Goal: Task Accomplishment & Management: Use online tool/utility

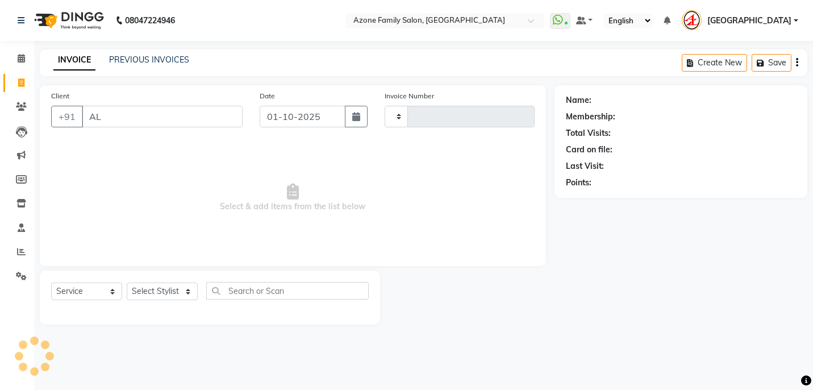
select select "service"
type input "ALMAS"
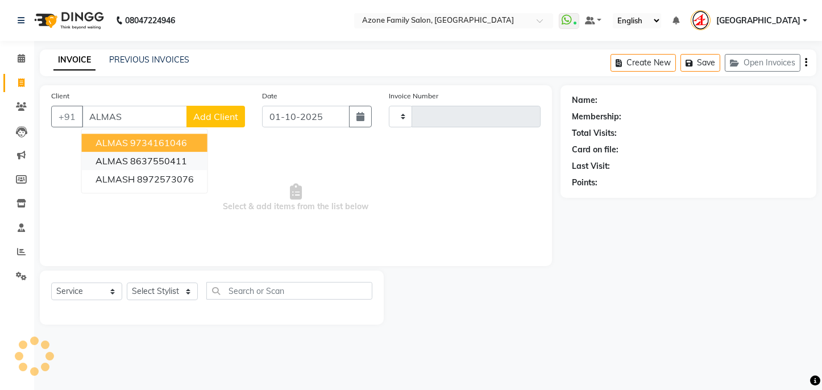
type input "3311"
select select "4296"
click at [151, 149] on button "ALMAS 9734161046" at bounding box center [145, 143] width 126 height 18
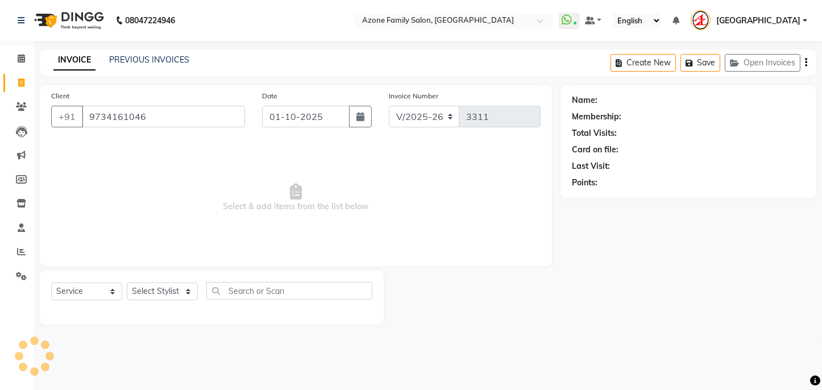
type input "9734161046"
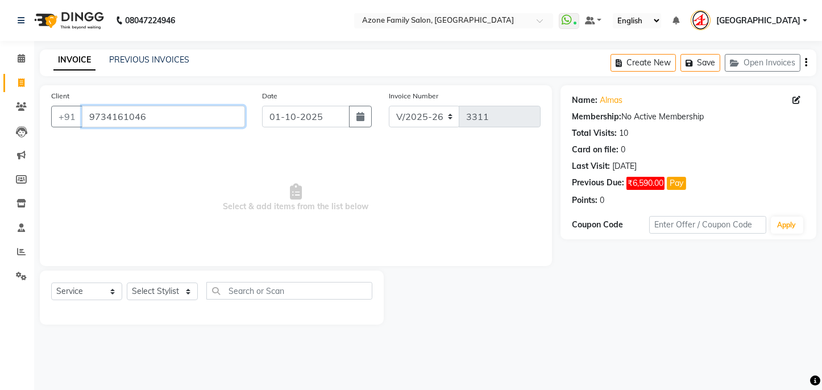
drag, startPoint x: 86, startPoint y: 115, endPoint x: 160, endPoint y: 122, distance: 74.8
click at [160, 122] on input "9734161046" at bounding box center [163, 117] width 163 height 22
click at [18, 107] on icon at bounding box center [21, 106] width 11 height 9
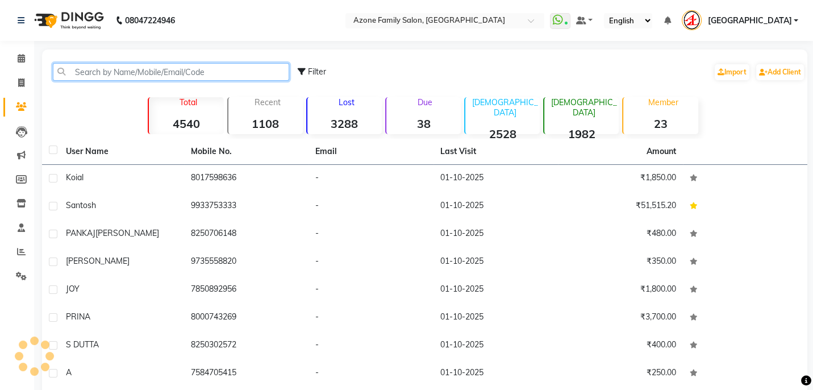
click at [136, 72] on input "text" at bounding box center [171, 72] width 236 height 18
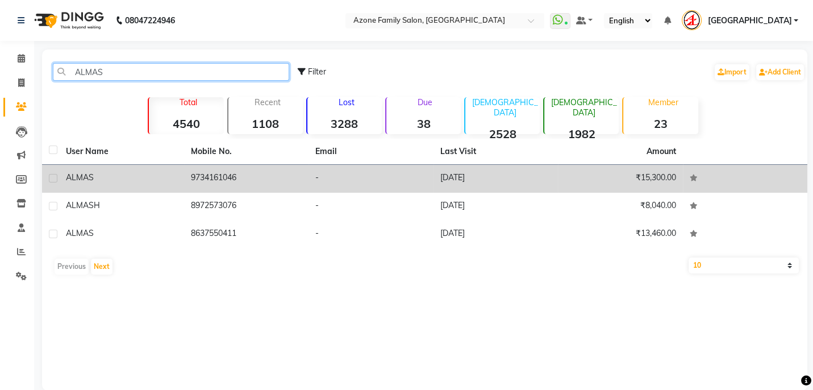
type input "ALMAS"
click at [211, 177] on td "9734161046" at bounding box center [246, 179] width 125 height 28
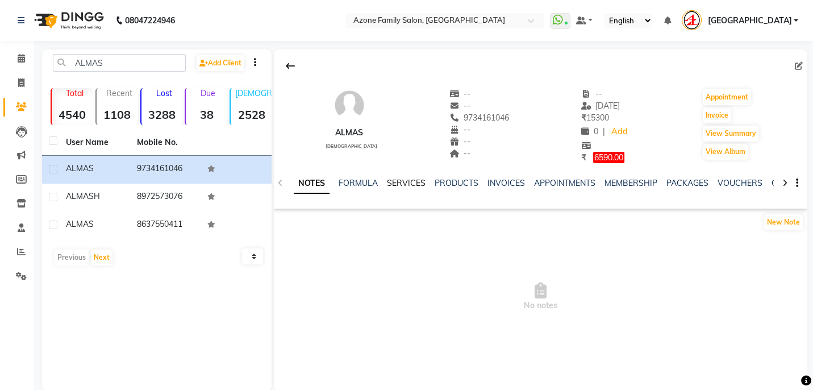
click at [414, 181] on link "SERVICES" at bounding box center [406, 183] width 39 height 10
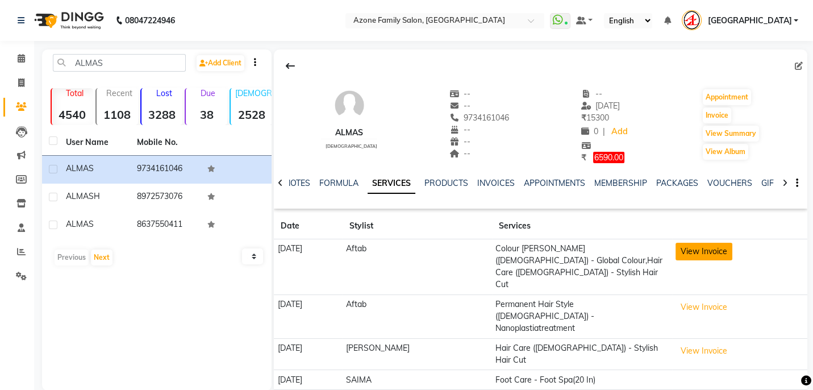
click at [700, 252] on button "View Invoice" at bounding box center [704, 252] width 57 height 18
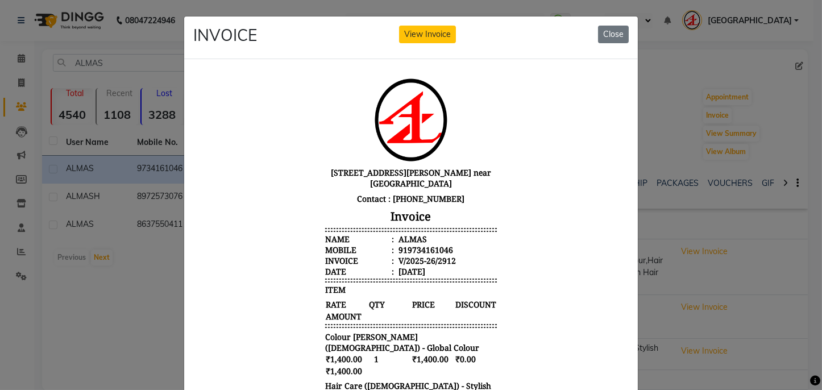
scroll to position [156, 0]
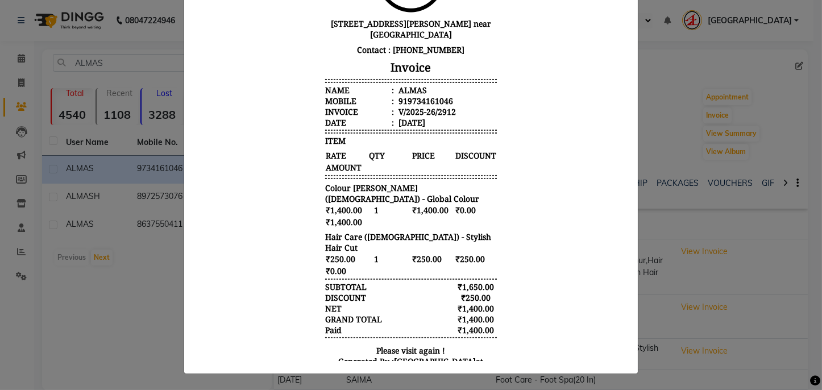
drag, startPoint x: 736, startPoint y: 184, endPoint x: 737, endPoint y: 193, distance: 9.1
click at [737, 193] on ngb-modal-window "INVOICE View Invoice Close" at bounding box center [411, 195] width 822 height 390
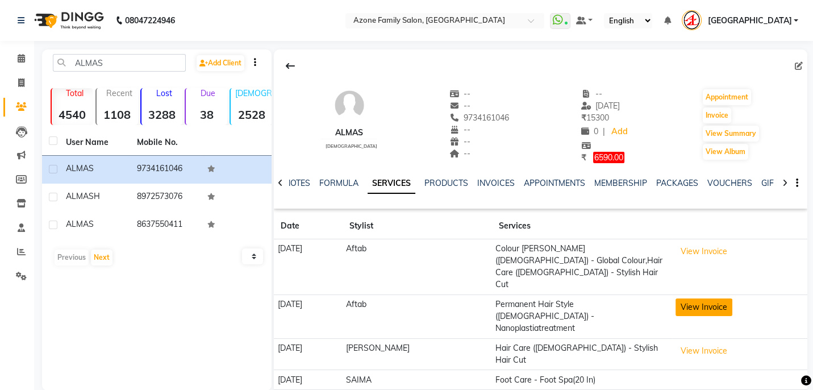
click at [688, 298] on button "View Invoice" at bounding box center [704, 307] width 57 height 18
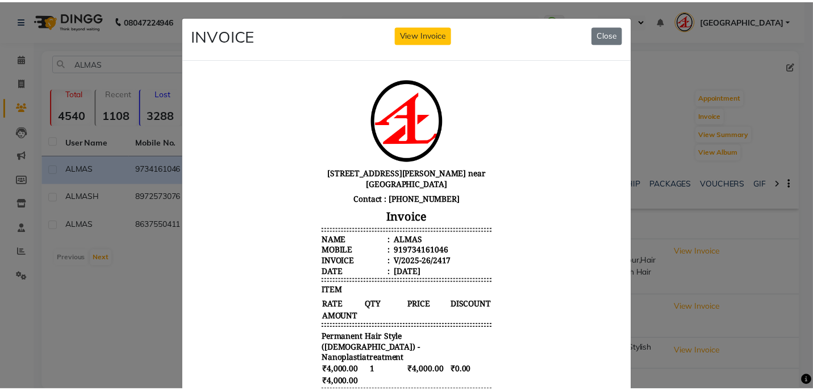
scroll to position [9, 0]
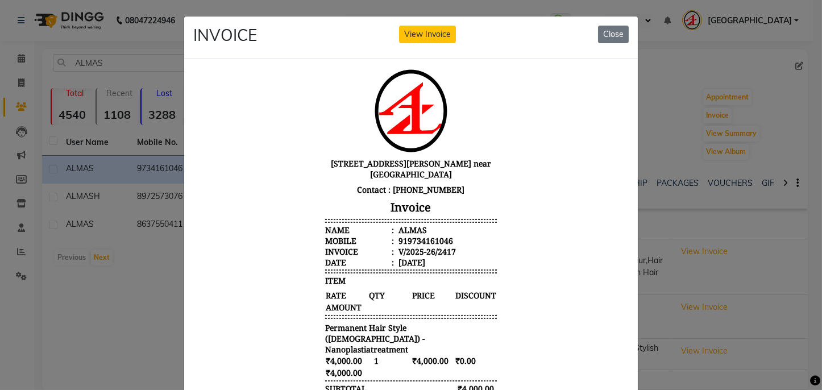
click at [753, 256] on ngb-modal-window "INVOICE View Invoice Close" at bounding box center [411, 195] width 822 height 390
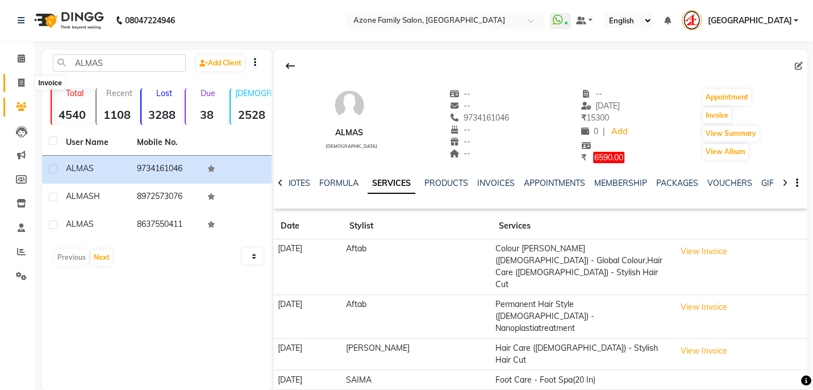
click at [19, 81] on icon at bounding box center [21, 82] width 6 height 9
select select "service"
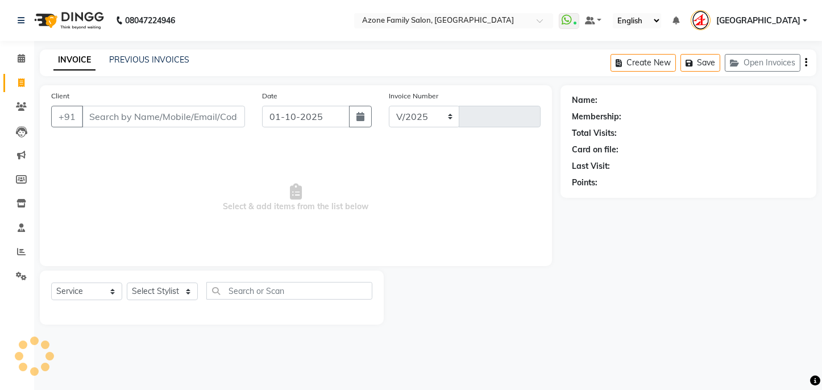
select select "4296"
type input "3311"
click at [174, 112] on input "Client" at bounding box center [163, 117] width 163 height 22
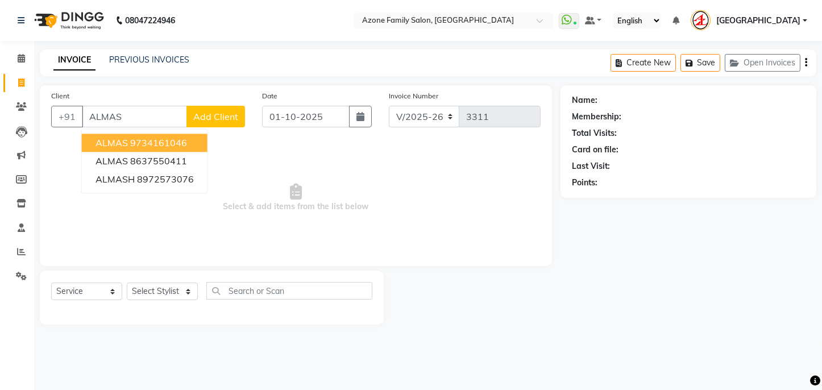
click at [139, 140] on ngb-highlight "9734161046" at bounding box center [158, 142] width 57 height 11
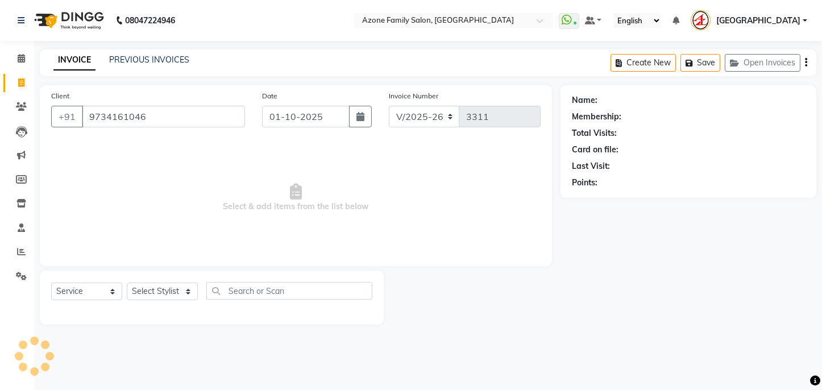
type input "9734161046"
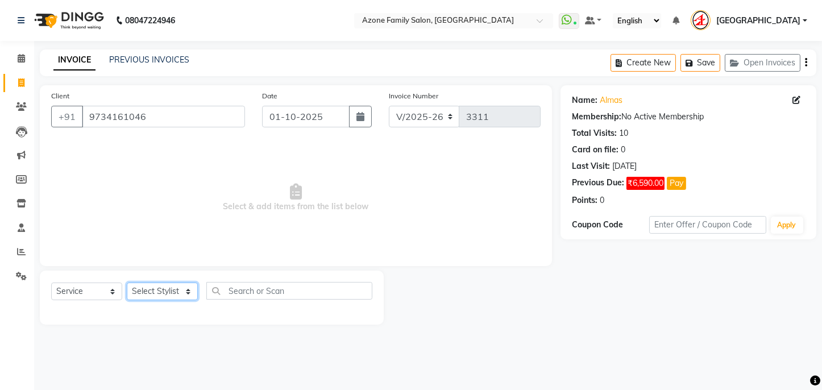
click at [155, 291] on select "Select Stylist [PERSON_NAME] [PERSON_NAME] DEEPIKA [PERSON_NAME] [PERSON_NAME] …" at bounding box center [162, 291] width 71 height 18
select select "23459"
click at [127, 282] on select "Select Stylist [PERSON_NAME] [PERSON_NAME] DEEPIKA [PERSON_NAME] [PERSON_NAME] …" at bounding box center [162, 291] width 71 height 18
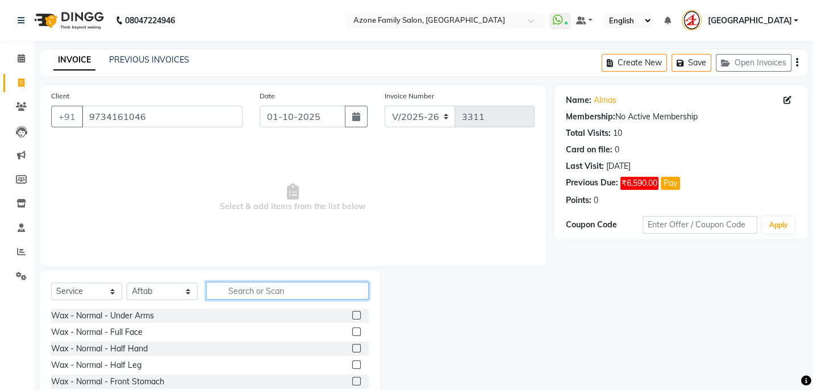
click at [283, 290] on input "text" at bounding box center [287, 291] width 162 height 18
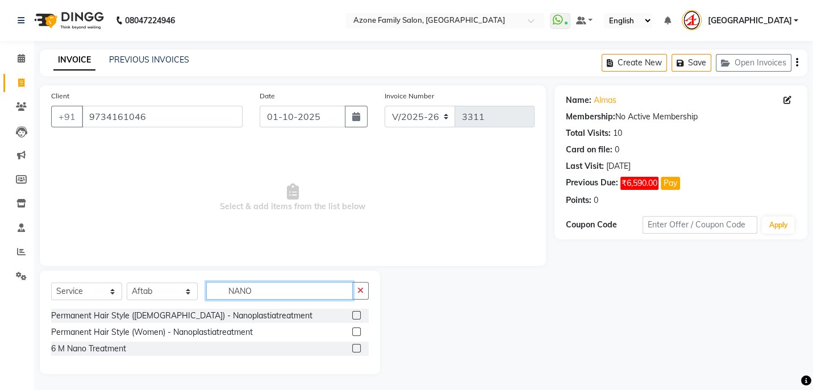
type input "NANO"
click at [225, 323] on div "Permanent Hair Style ([DEMOGRAPHIC_DATA]) - Nanoplastiatreatment Permanent Hair…" at bounding box center [210, 333] width 318 height 49
drag, startPoint x: 224, startPoint y: 311, endPoint x: 225, endPoint y: 318, distance: 6.3
click at [225, 318] on div "Permanent Hair Style ([DEMOGRAPHIC_DATA]) - Nanoplastiatreatment" at bounding box center [181, 316] width 261 height 12
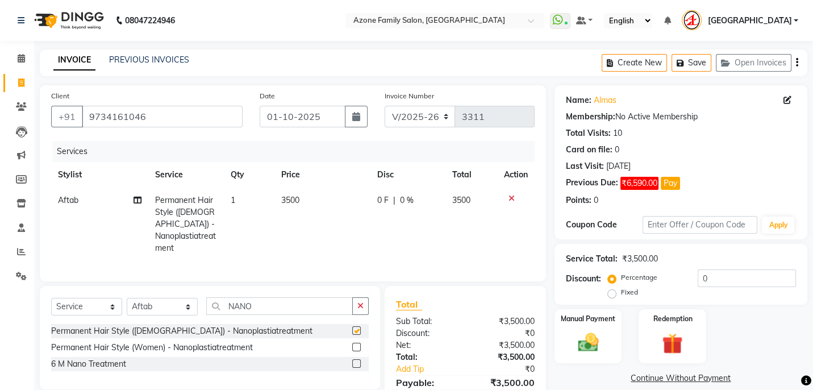
checkbox input "false"
click at [311, 202] on td "3500" at bounding box center [322, 223] width 96 height 73
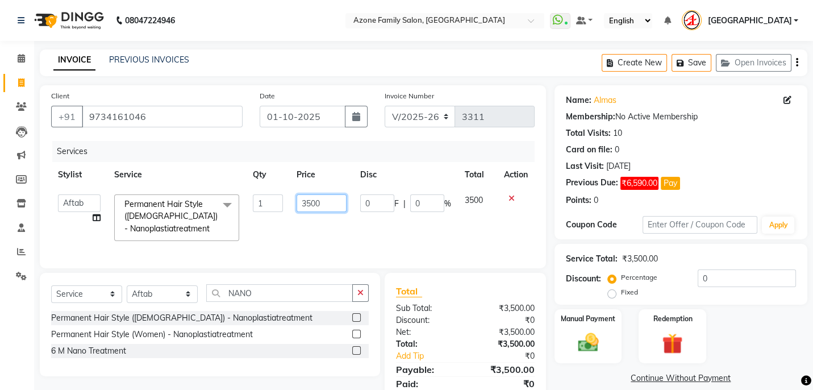
drag, startPoint x: 321, startPoint y: 201, endPoint x: 241, endPoint y: 216, distance: 81.6
click at [241, 216] on tr "[PERSON_NAME] [PERSON_NAME] DEEPIKA [PERSON_NAME] [PERSON_NAME] kharagpur Mahad…" at bounding box center [292, 217] width 483 height 60
type input "3000"
drag, startPoint x: 325, startPoint y: 207, endPoint x: 265, endPoint y: 215, distance: 60.2
click at [265, 215] on tr "[PERSON_NAME] [PERSON_NAME] DEEPIKA [PERSON_NAME] [PERSON_NAME] kharagpur Mahad…" at bounding box center [292, 217] width 483 height 60
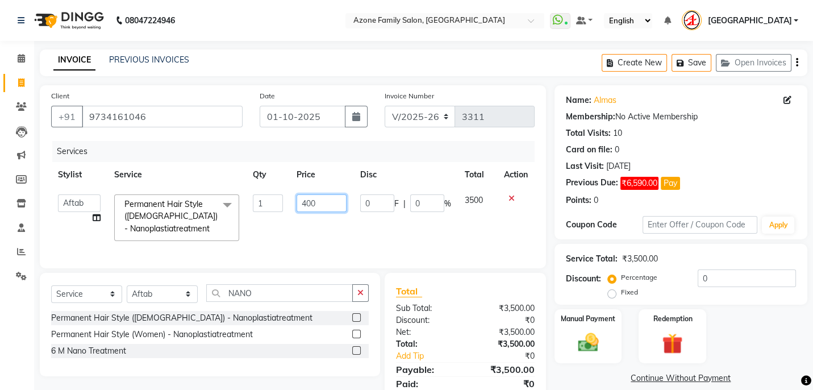
type input "4000"
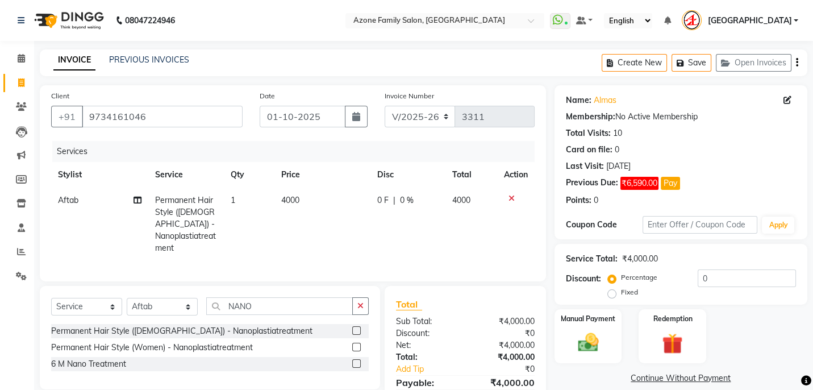
click at [265, 215] on td "1" at bounding box center [249, 223] width 51 height 73
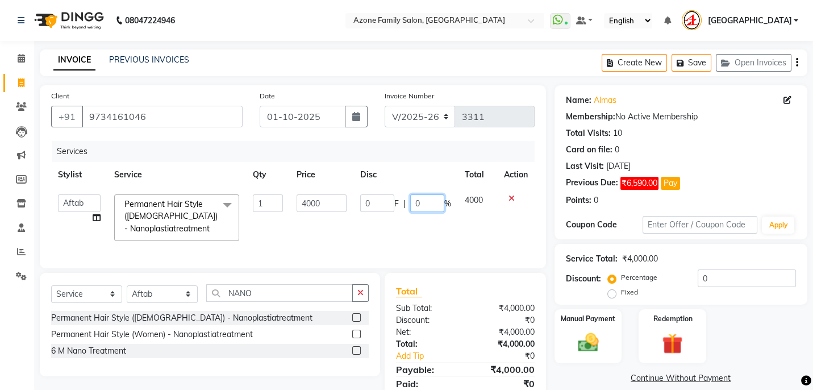
click at [413, 201] on input "0" at bounding box center [427, 203] width 34 height 18
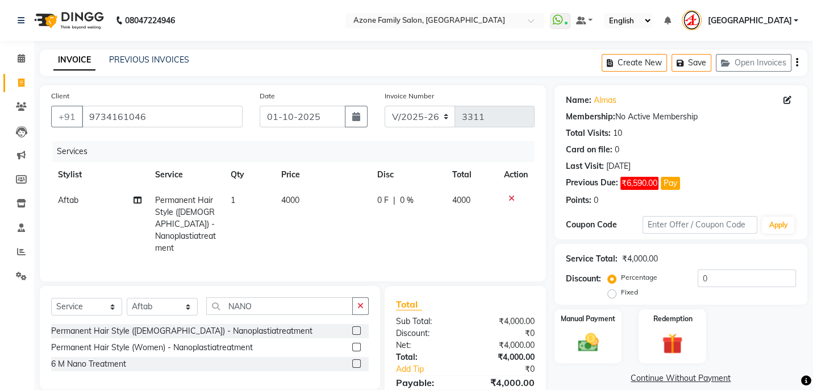
click at [362, 198] on td "4000" at bounding box center [322, 223] width 96 height 73
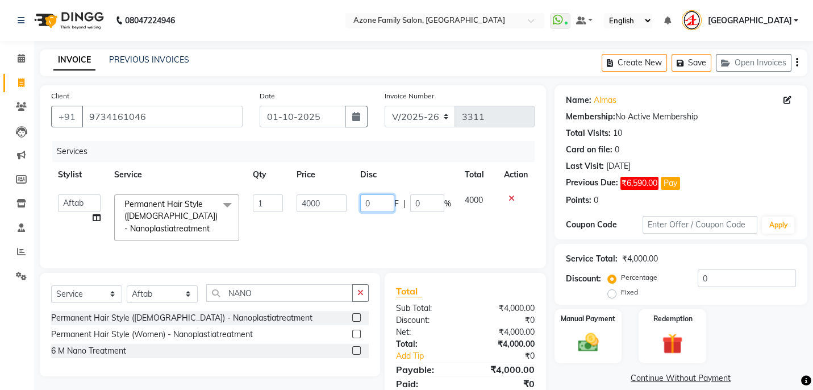
click at [362, 201] on input "0" at bounding box center [377, 203] width 34 height 18
type input "1000"
click at [369, 223] on td "1000 F | 0 %" at bounding box center [405, 217] width 105 height 60
click at [633, 342] on div "Manual Payment Redemption" at bounding box center [681, 336] width 270 height 54
drag, startPoint x: 603, startPoint y: 342, endPoint x: 731, endPoint y: 315, distance: 131.1
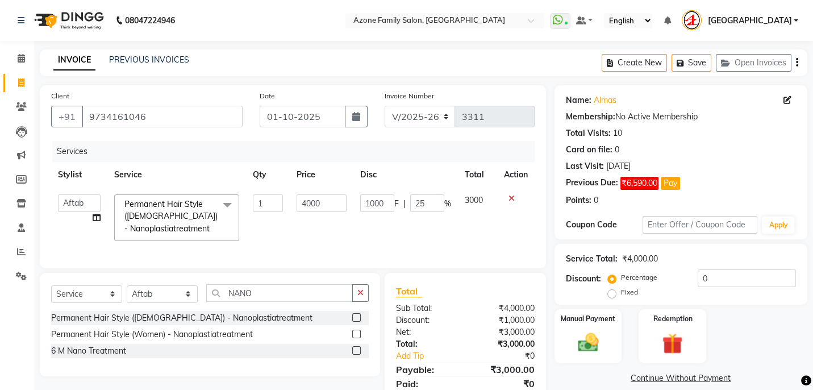
click at [604, 342] on img at bounding box center [589, 343] width 34 height 24
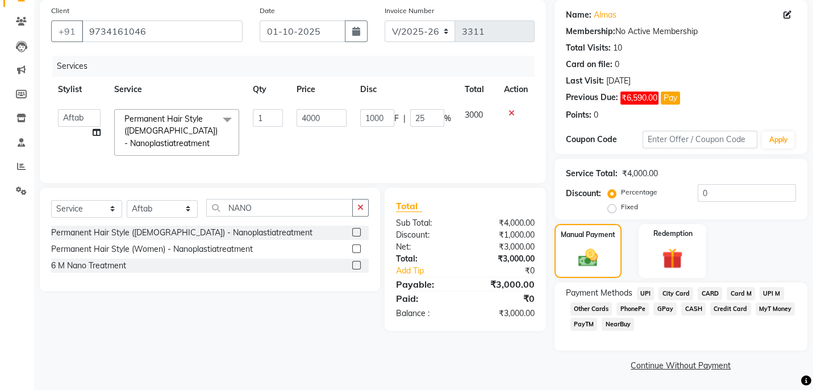
click at [589, 319] on span "PayTM" at bounding box center [583, 324] width 27 height 13
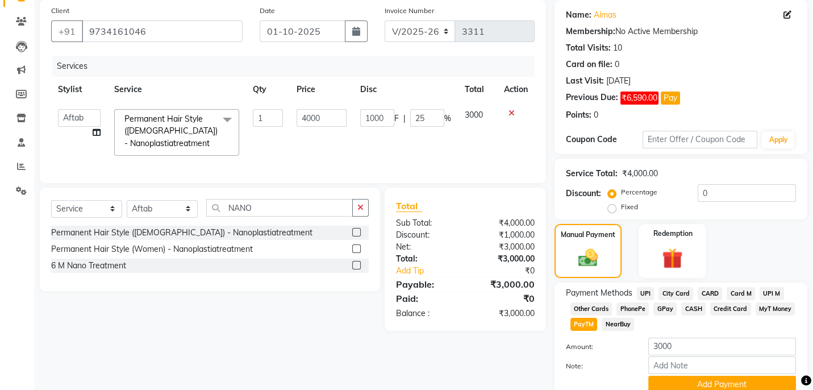
drag, startPoint x: 708, startPoint y: 376, endPoint x: 773, endPoint y: 345, distance: 72.2
click at [710, 376] on button "Add Payment" at bounding box center [722, 385] width 148 height 18
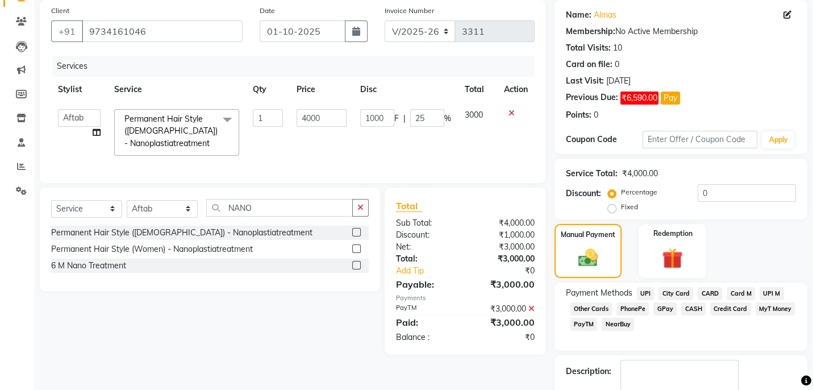
scroll to position [149, 0]
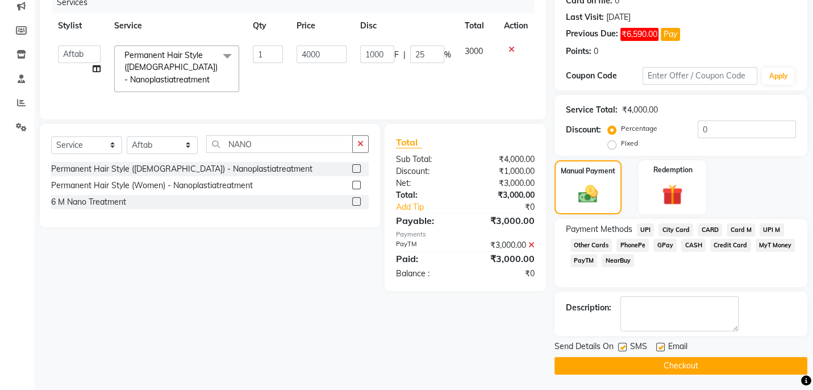
click at [735, 362] on button "Checkout" at bounding box center [681, 366] width 253 height 18
